Goal: Task Accomplishment & Management: Use online tool/utility

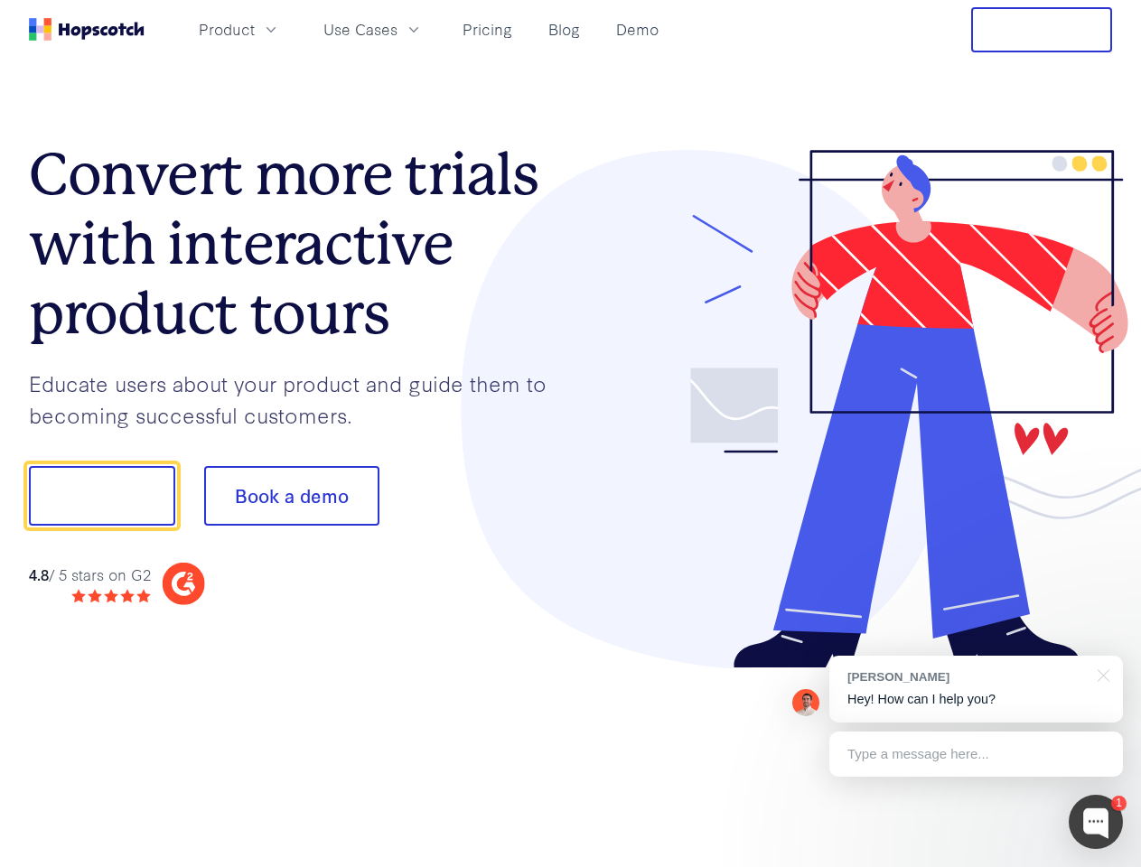
click at [571, 434] on div at bounding box center [842, 410] width 542 height 520
click at [255, 29] on span "Product" at bounding box center [227, 29] width 56 height 23
click at [398, 29] on span "Use Cases" at bounding box center [360, 29] width 74 height 23
click at [1042, 30] on button "Free Trial" at bounding box center [1041, 29] width 141 height 45
click at [101, 496] on button "Show me!" at bounding box center [102, 496] width 146 height 60
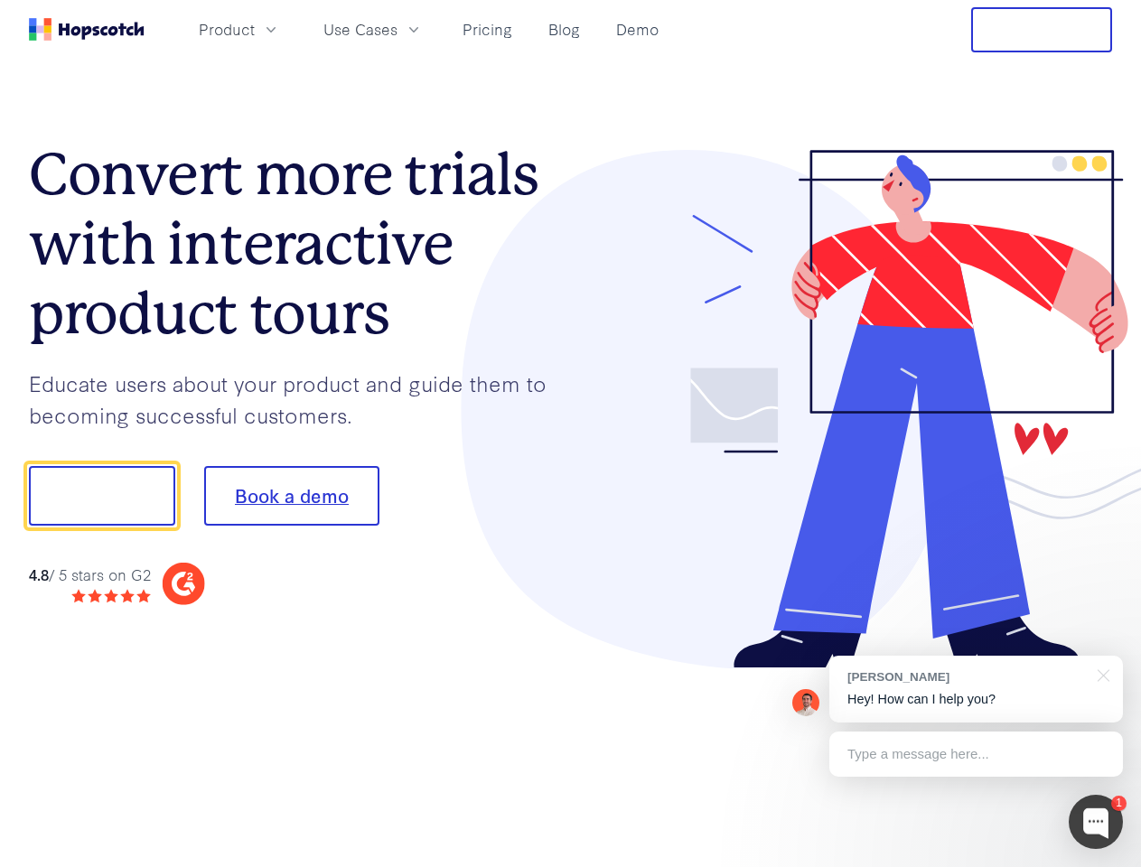
click at [291, 496] on button "Book a demo" at bounding box center [291, 496] width 175 height 60
click at [1096, 822] on div at bounding box center [1096, 822] width 54 height 54
click at [976, 689] on div "[PERSON_NAME] Hey! How can I help you?" at bounding box center [976, 689] width 294 height 67
click at [1101, 674] on div at bounding box center [1100, 674] width 45 height 37
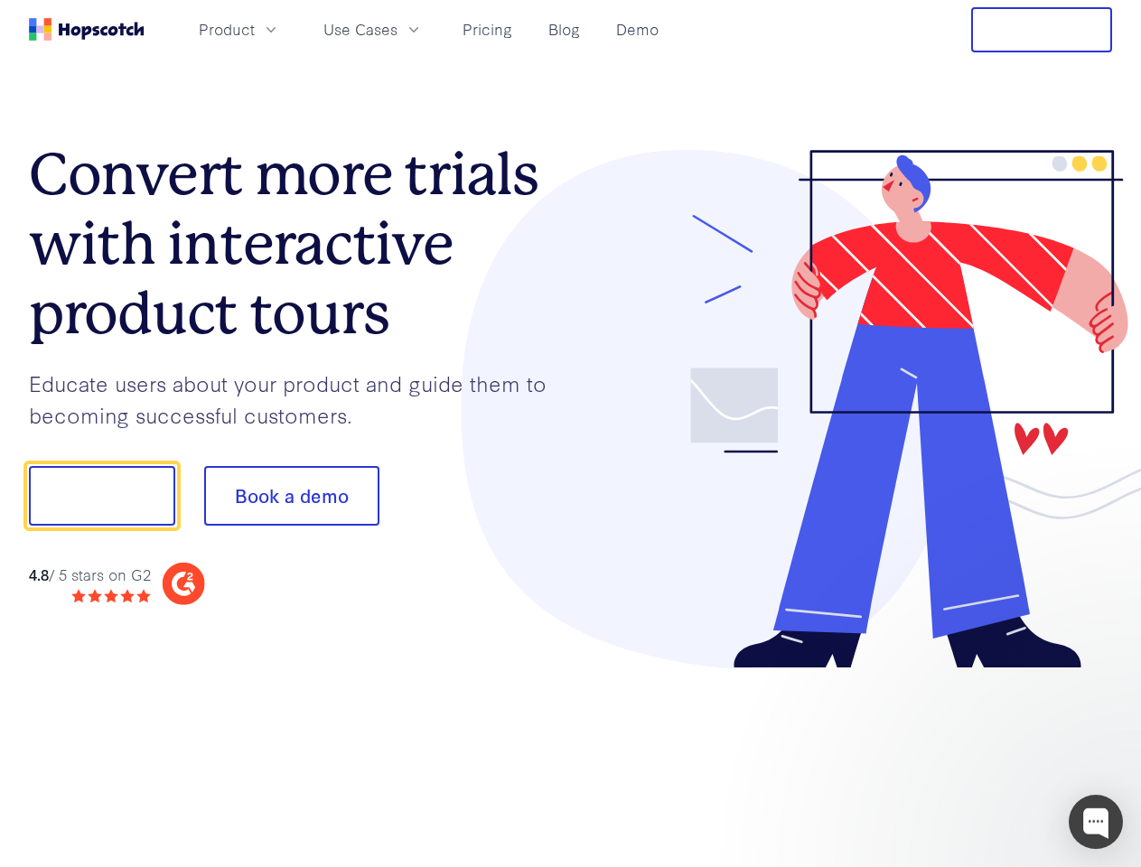
click at [976, 754] on div at bounding box center [953, 615] width 339 height 361
